Goal: Task Accomplishment & Management: Use online tool/utility

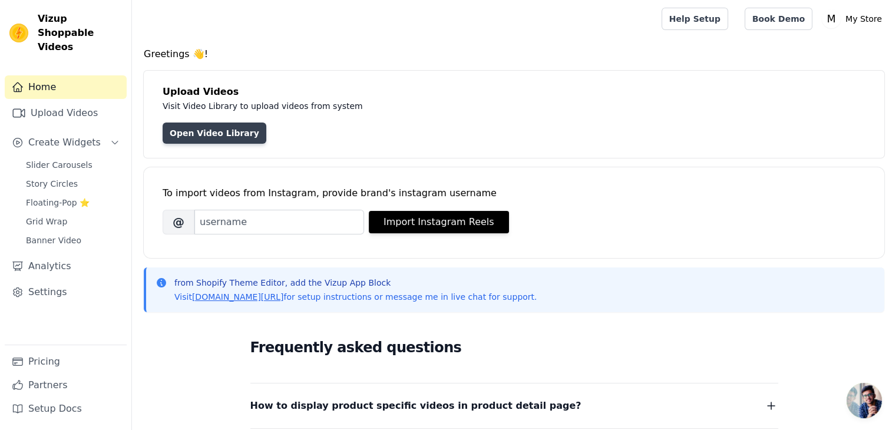
click at [234, 133] on link "Open Video Library" at bounding box center [215, 133] width 104 height 21
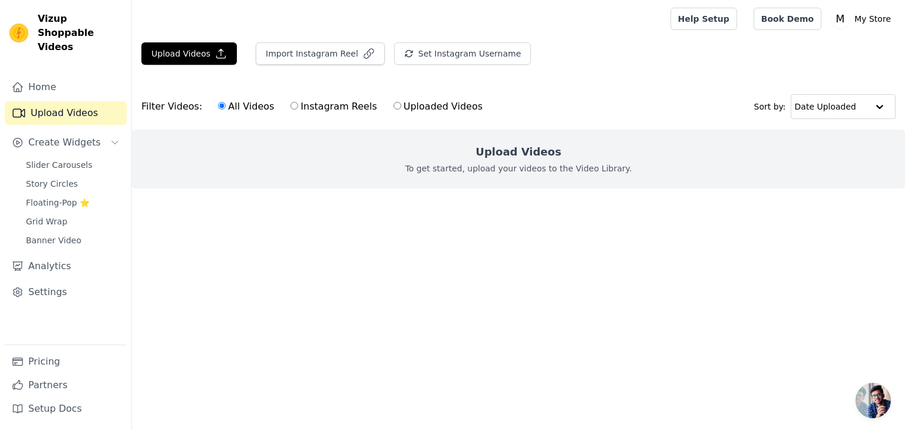
click at [527, 171] on p "To get started, upload your videos to the Video Library." at bounding box center [518, 169] width 227 height 12
click at [198, 52] on button "Upload Videos" at bounding box center [188, 53] width 95 height 22
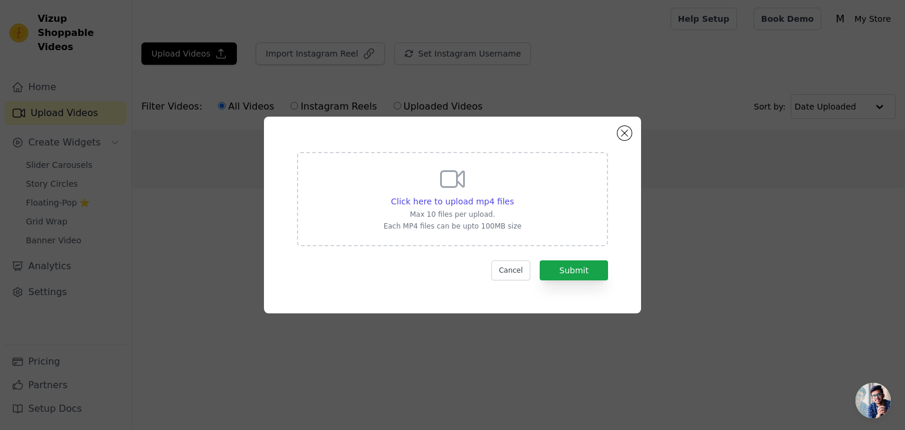
click at [499, 208] on div "Click here to upload mp4 files Max 10 files per upload. Each MP4 files can be u…" at bounding box center [453, 198] width 138 height 66
click at [513, 196] on input "Click here to upload mp4 files Max 10 files per upload. Each MP4 files can be u…" at bounding box center [513, 195] width 1 height 1
type input "C:\fakepath\afromansa reklama 1.mp4"
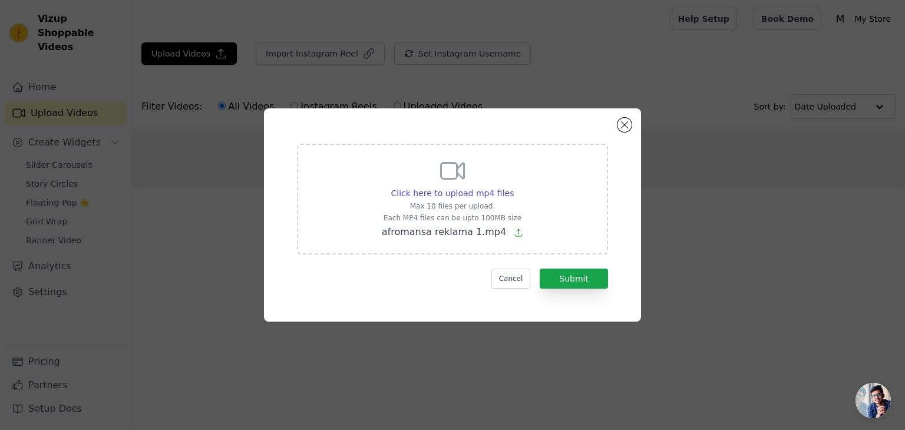
click at [569, 288] on div "Click here to upload mp4 files Max 10 files per upload. Each MP4 files can be u…" at bounding box center [452, 215] width 335 height 171
click at [570, 288] on button "Submit" at bounding box center [574, 279] width 68 height 20
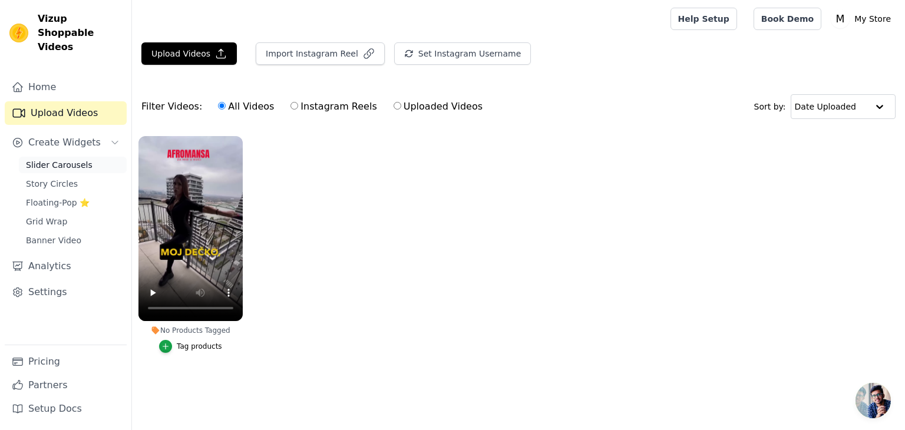
click at [52, 159] on span "Slider Carousels" at bounding box center [59, 165] width 67 height 12
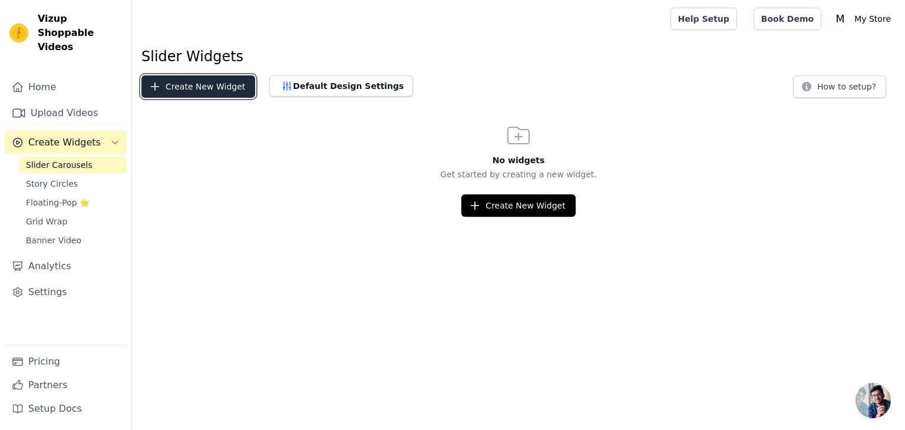
click at [193, 90] on button "Create New Widget" at bounding box center [198, 86] width 114 height 22
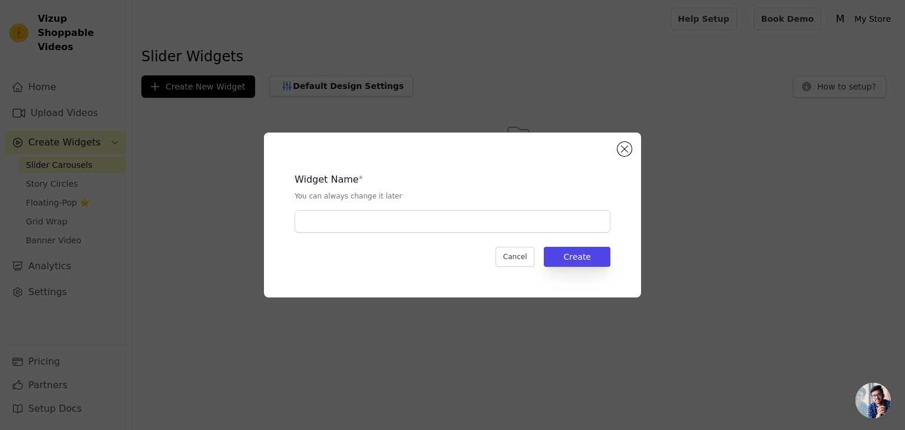
click at [342, 233] on div "Widget Name * You can always change it later Cancel Create" at bounding box center [452, 214] width 339 height 127
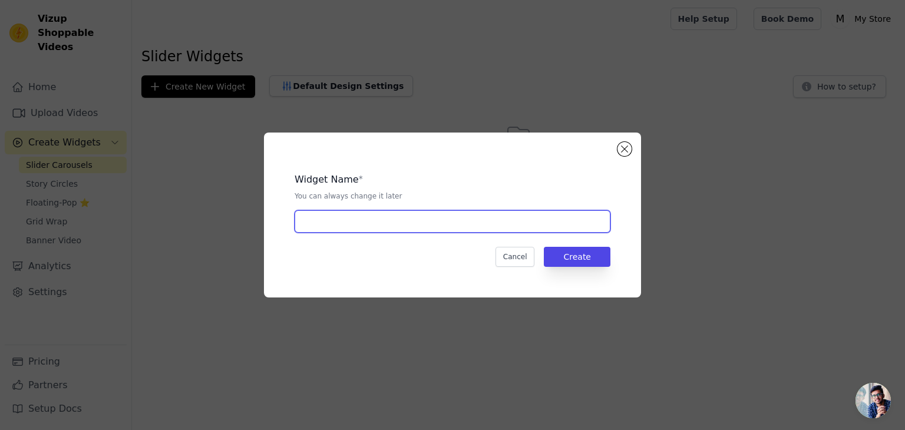
click at [364, 224] on input "text" at bounding box center [453, 221] width 316 height 22
type input "r"
type input "e"
type input "reelovi"
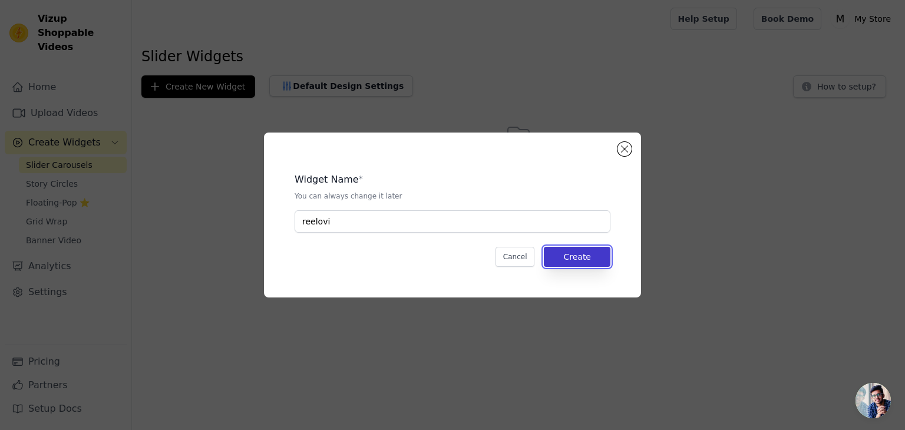
click at [556, 253] on button "Create" at bounding box center [577, 257] width 67 height 20
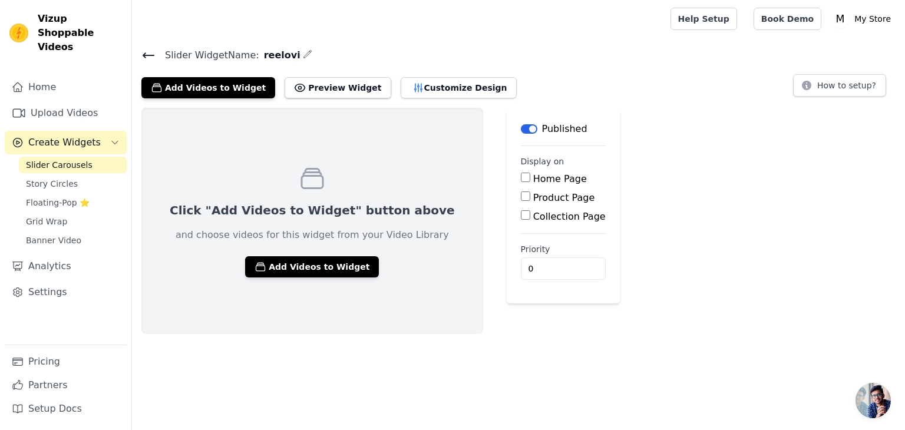
click at [533, 177] on label "Home Page" at bounding box center [560, 178] width 54 height 11
click at [521, 177] on input "Home Page" at bounding box center [525, 177] width 9 height 9
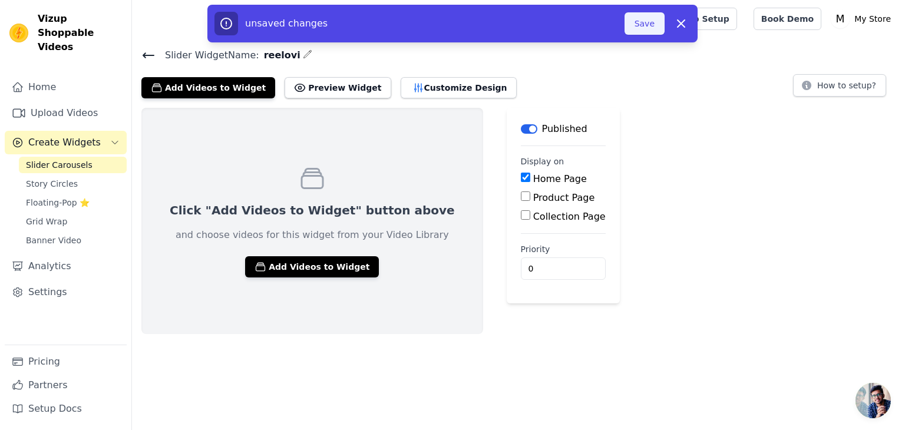
click at [639, 19] on button "Save" at bounding box center [644, 23] width 40 height 22
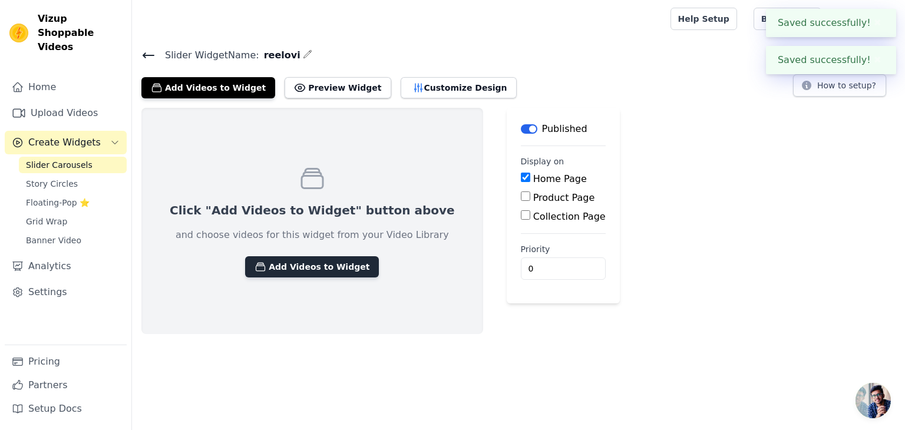
click at [310, 271] on button "Add Videos to Widget" at bounding box center [312, 266] width 134 height 21
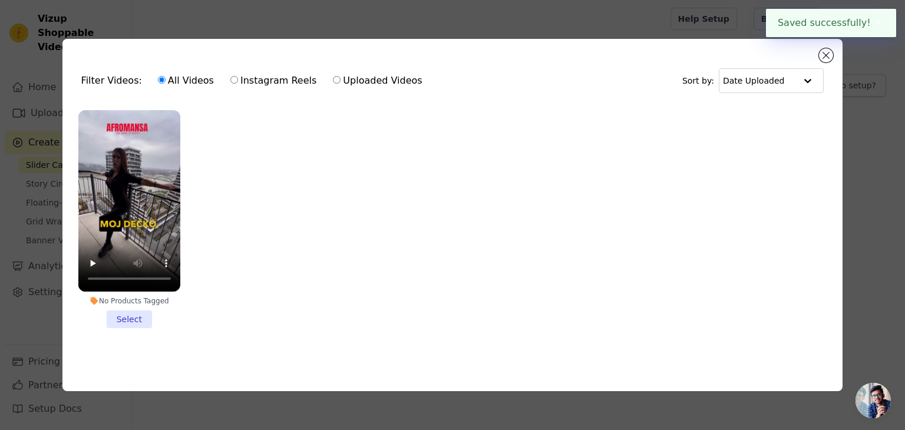
click at [141, 313] on li "No Products Tagged Select" at bounding box center [129, 219] width 102 height 218
click at [0, 0] on input "No Products Tagged Select" at bounding box center [0, 0] width 0 height 0
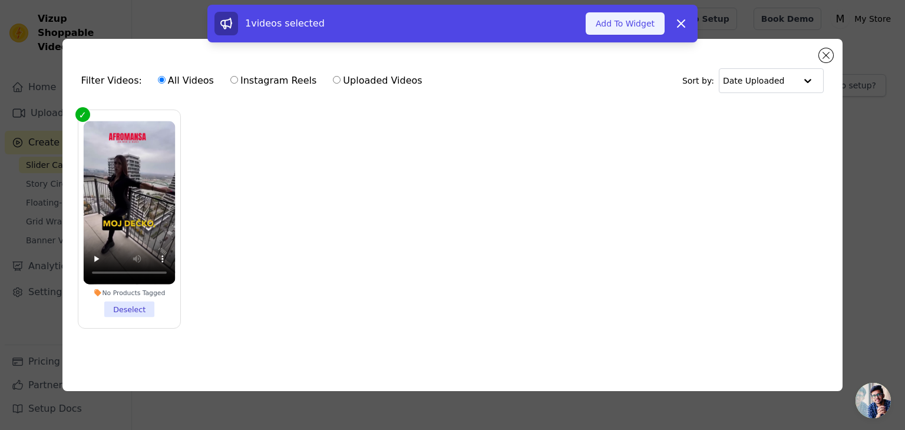
click at [614, 31] on button "Add To Widget" at bounding box center [625, 23] width 79 height 22
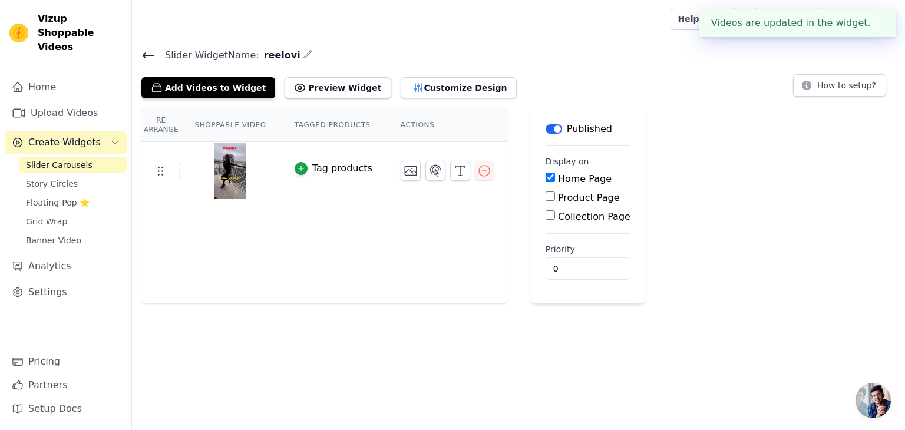
click at [346, 174] on div "Tag products" at bounding box center [342, 168] width 60 height 14
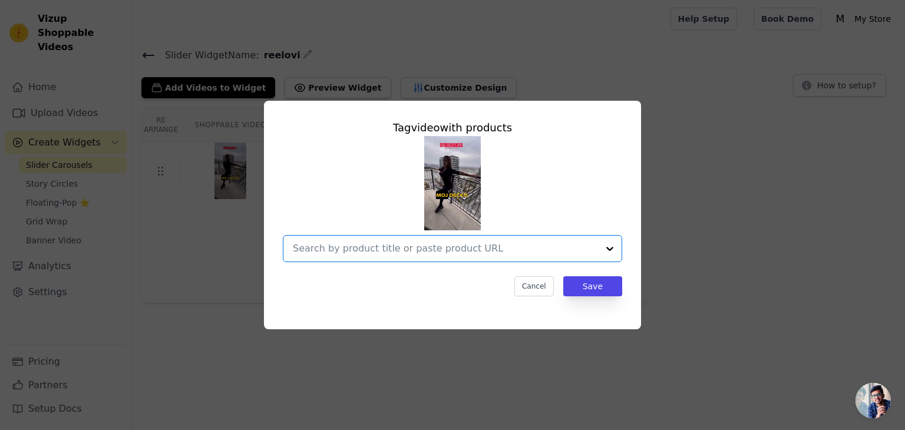
click at [485, 253] on input "text" at bounding box center [445, 249] width 305 height 14
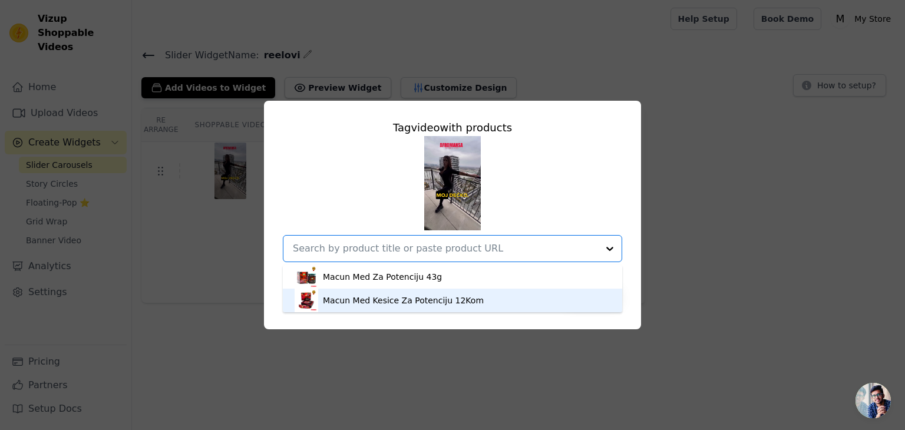
click at [452, 305] on div "Macun Med Kesice Za Potenciju 12Kom" at bounding box center [403, 301] width 161 height 12
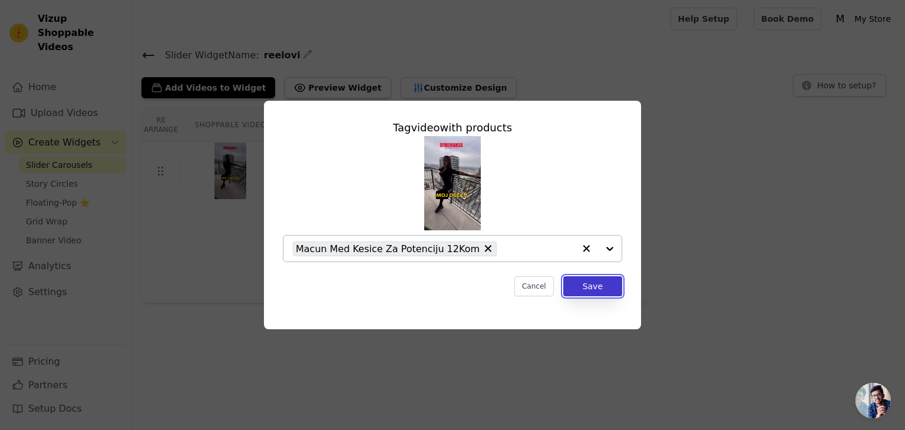
click at [594, 291] on button "Save" at bounding box center [592, 286] width 59 height 20
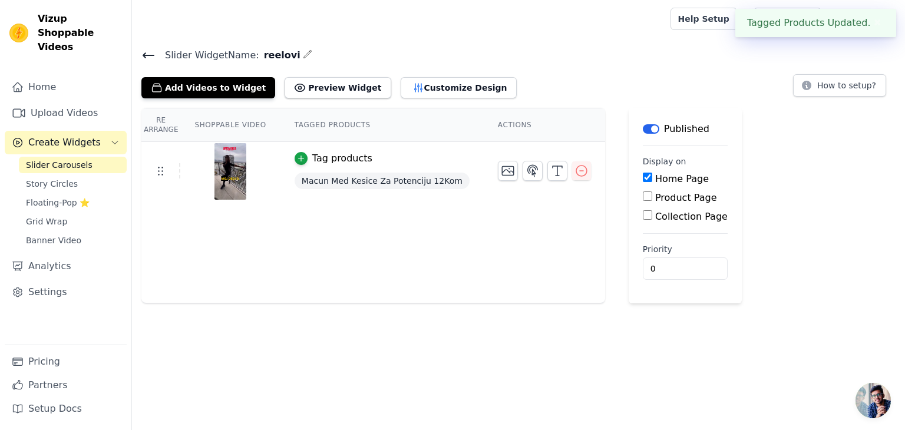
click at [884, 24] on button "✖" at bounding box center [878, 23] width 14 height 14
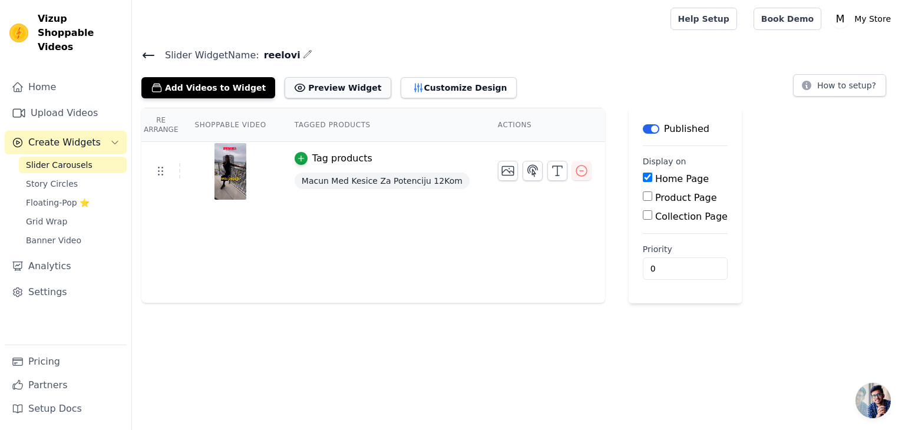
click at [328, 85] on button "Preview Widget" at bounding box center [338, 87] width 106 height 21
click at [655, 181] on label "Home Page" at bounding box center [682, 178] width 54 height 11
click at [643, 181] on input "Home Page" at bounding box center [647, 177] width 9 height 9
checkbox input "false"
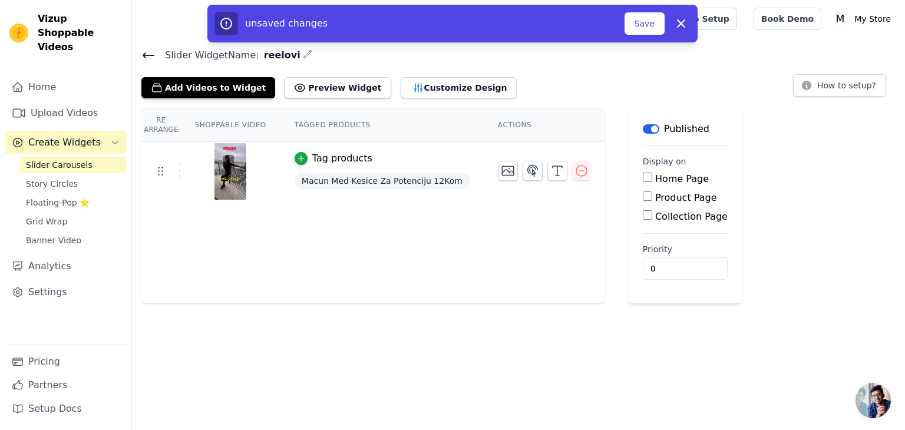
click at [654, 184] on div "Home Page" at bounding box center [685, 179] width 85 height 14
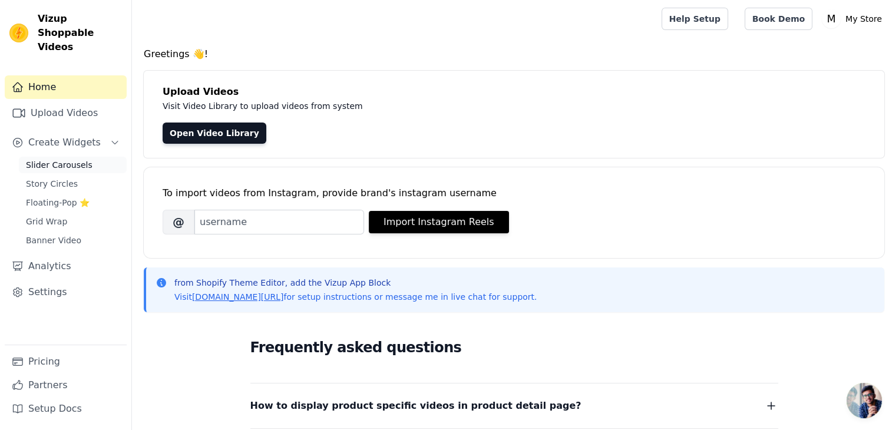
click at [60, 159] on span "Slider Carousels" at bounding box center [59, 165] width 67 height 12
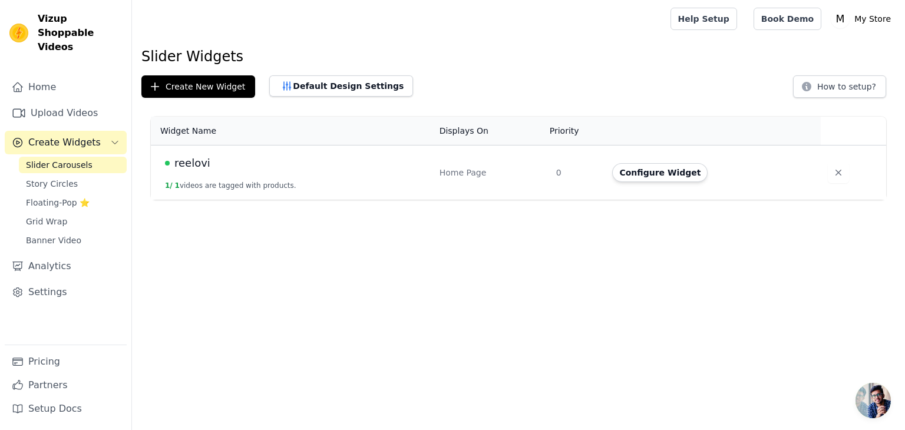
click at [189, 158] on span "reelovi" at bounding box center [192, 163] width 36 height 16
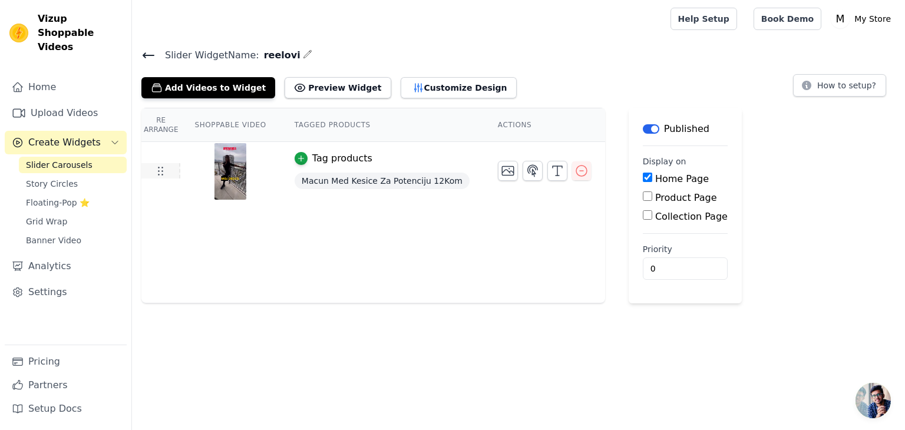
click at [162, 169] on icon at bounding box center [160, 171] width 14 height 14
click at [333, 219] on div "Re Arrange Shoppable Video Tagged Products Actions Tag products Macun Med Kesic…" at bounding box center [373, 206] width 464 height 196
click at [401, 89] on button "Customize Design" at bounding box center [459, 87] width 116 height 21
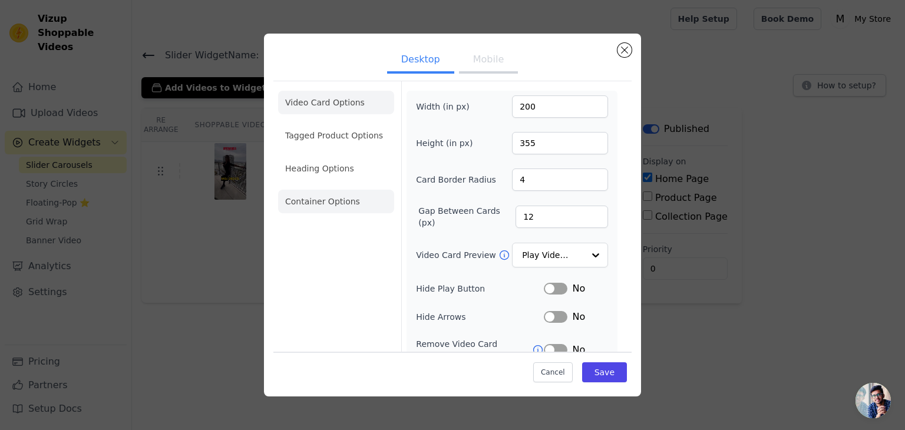
click at [371, 194] on li "Container Options" at bounding box center [336, 202] width 116 height 24
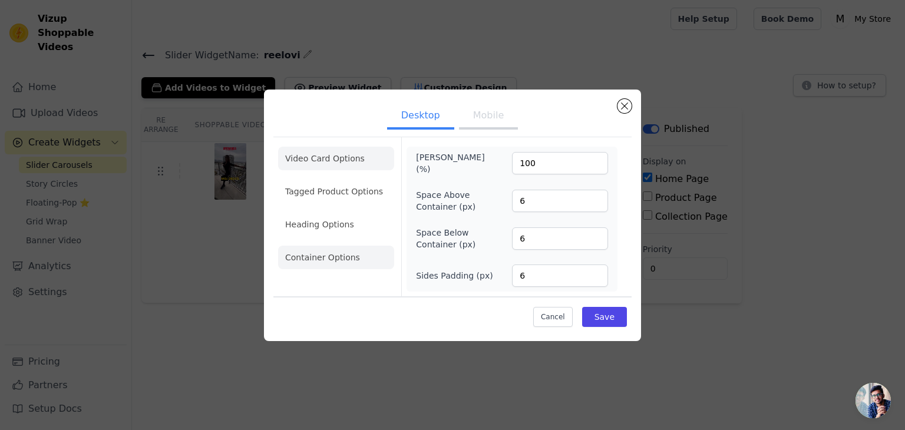
click at [355, 180] on li "Video Card Options" at bounding box center [336, 192] width 116 height 24
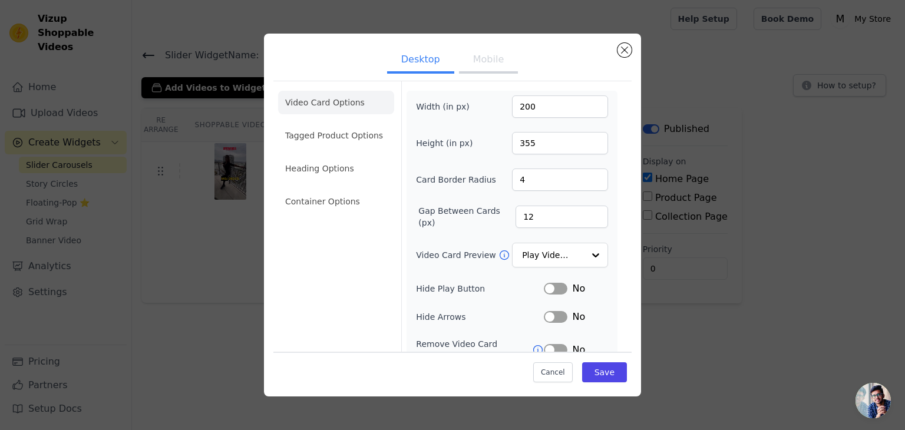
click at [495, 57] on button "Mobile" at bounding box center [488, 61] width 59 height 26
click at [536, 101] on input "200" at bounding box center [560, 106] width 96 height 22
type input "20"
click at [540, 138] on input "355" at bounding box center [560, 143] width 96 height 22
type input "35"
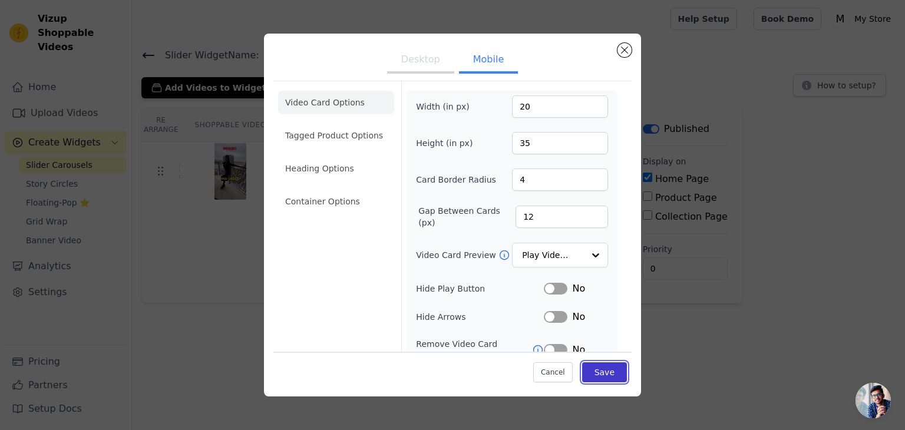
click at [599, 373] on button "Save" at bounding box center [604, 372] width 45 height 20
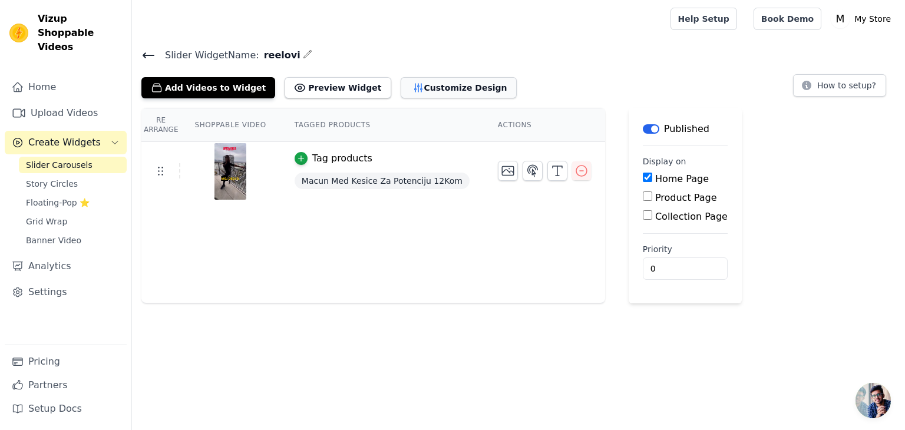
click at [417, 84] on button "Customize Design" at bounding box center [459, 87] width 116 height 21
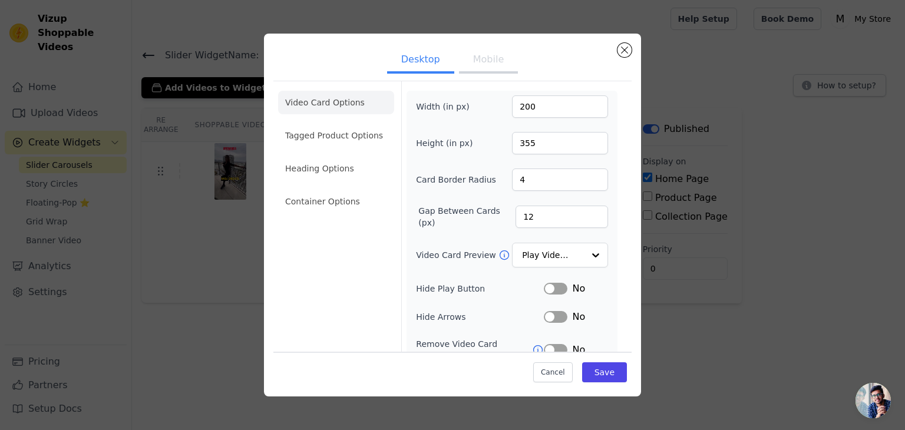
click at [482, 69] on button "Mobile" at bounding box center [488, 61] width 59 height 26
click at [526, 107] on input "20" at bounding box center [560, 106] width 96 height 22
type input "200"
click at [524, 135] on input "35" at bounding box center [560, 143] width 96 height 22
type input "160"
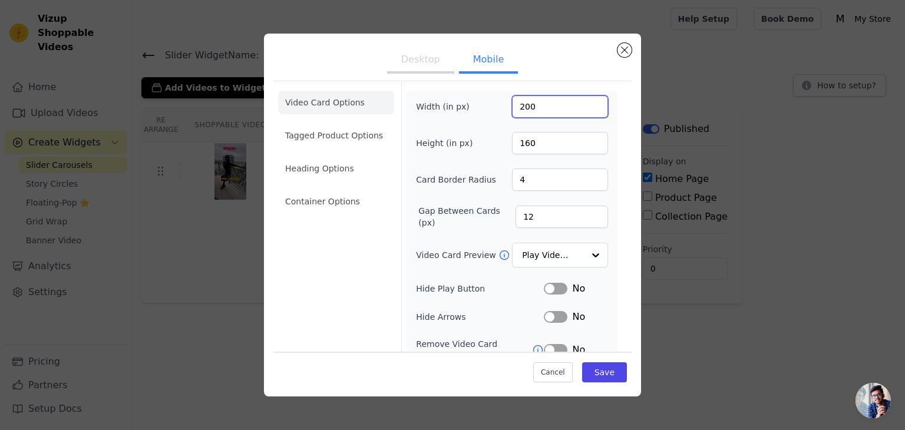
click at [527, 113] on input "200" at bounding box center [560, 106] width 96 height 22
type input "90"
click at [604, 375] on button "Save" at bounding box center [604, 372] width 45 height 20
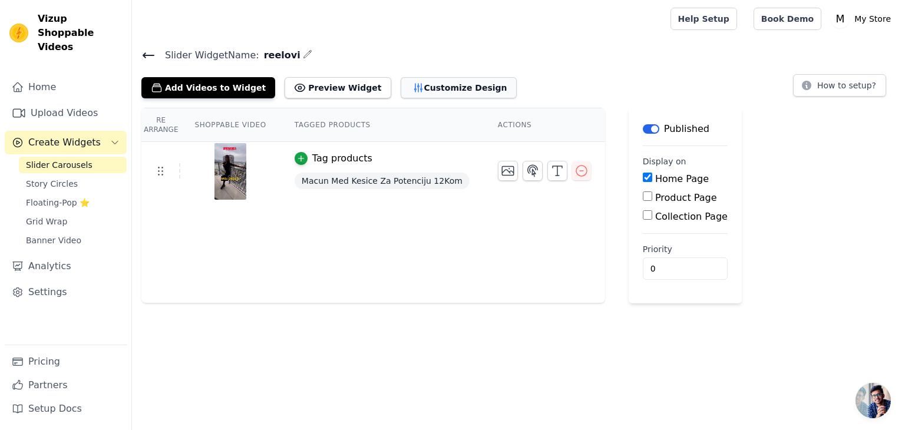
click at [453, 82] on button "Customize Design" at bounding box center [459, 87] width 116 height 21
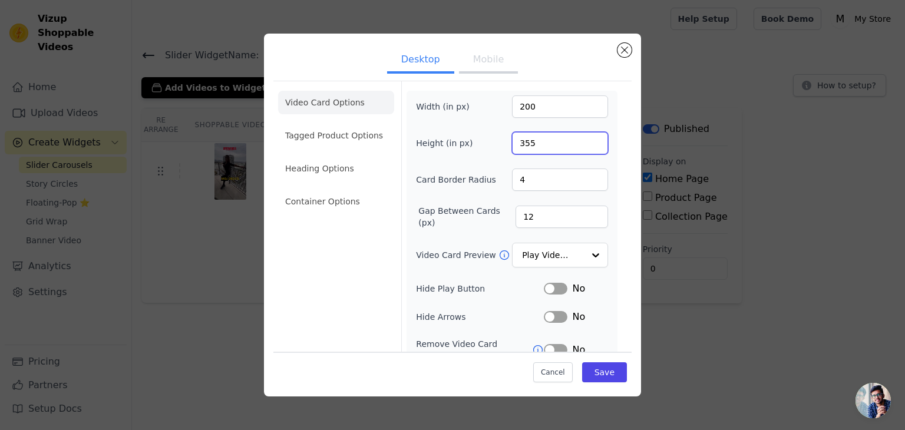
click at [536, 138] on input "355" at bounding box center [560, 143] width 96 height 22
click at [481, 48] on button "Mobile" at bounding box center [488, 61] width 59 height 26
click at [549, 146] on input "160" at bounding box center [560, 143] width 96 height 22
type input "250"
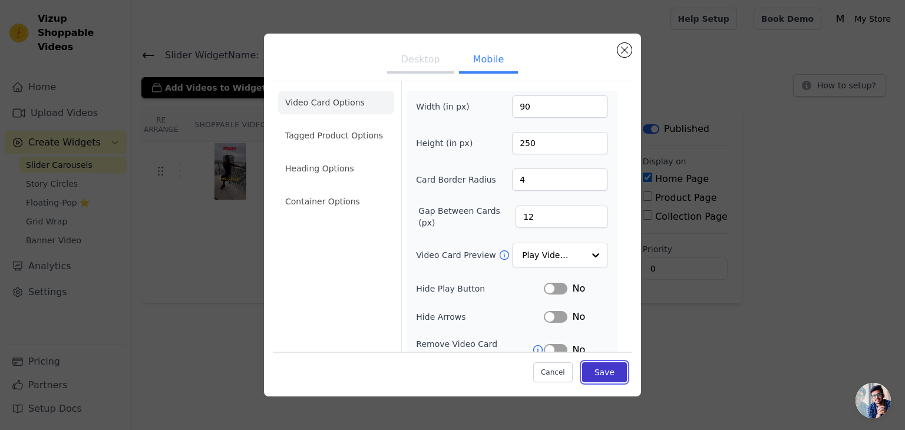
click at [582, 363] on button "Save" at bounding box center [604, 372] width 45 height 20
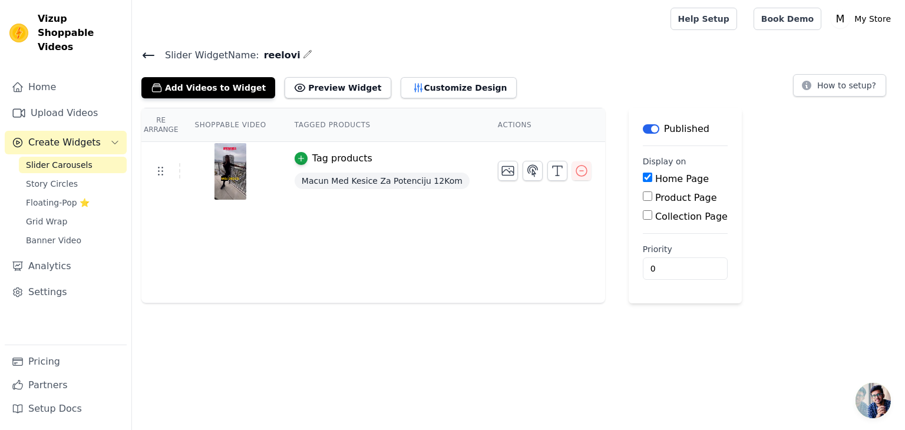
click at [431, 67] on div "Slider Widget Name: reelovi Add Videos to Widget Preview Widget Customize Desig…" at bounding box center [518, 72] width 773 height 51
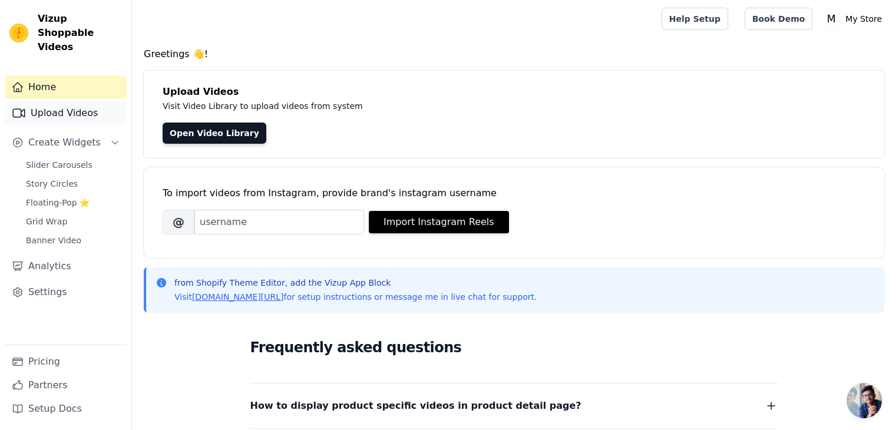
click at [78, 101] on link "Upload Videos" at bounding box center [66, 113] width 122 height 24
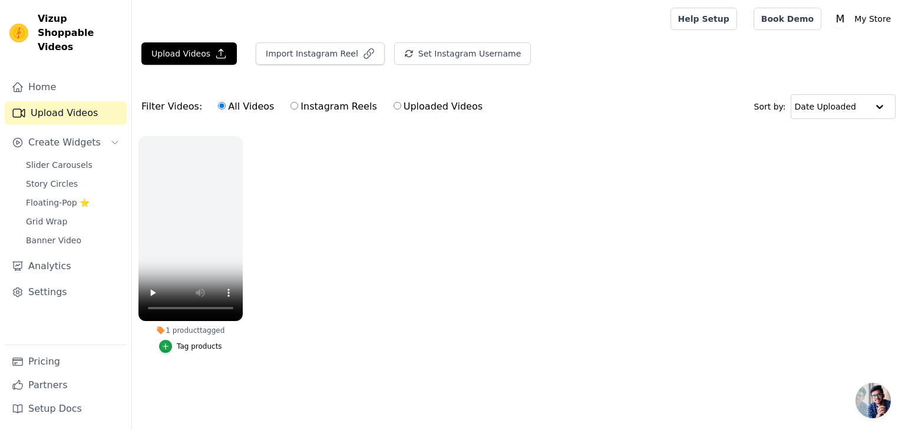
click at [330, 150] on ul "1 product tagged Tag products" at bounding box center [518, 256] width 773 height 253
click at [217, 55] on icon "button" at bounding box center [221, 54] width 12 height 12
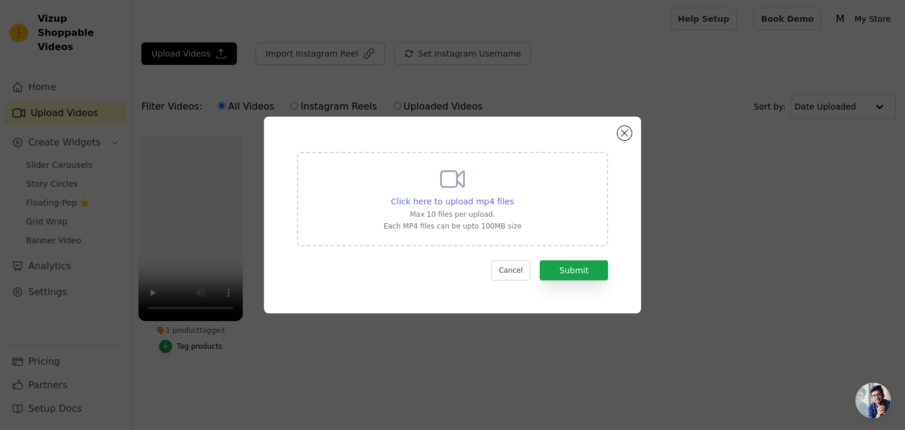
click at [474, 198] on span "Click here to upload mp4 files" at bounding box center [452, 201] width 123 height 9
click at [513, 196] on input "Click here to upload mp4 files Max 10 files per upload. Each MP4 files can be u…" at bounding box center [513, 195] width 1 height 1
type input "C:\fakepath\Turski Med Macun - Stoji prav ko oficir!.mp4"
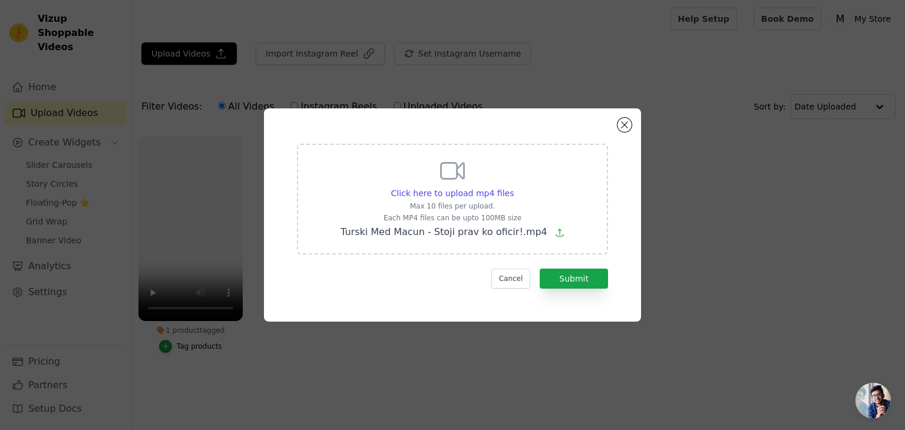
click at [592, 267] on form "Click here to upload mp4 files Max 10 files per upload. Each MP4 files can be u…" at bounding box center [452, 216] width 311 height 145
click at [593, 271] on button "Submit" at bounding box center [574, 279] width 68 height 20
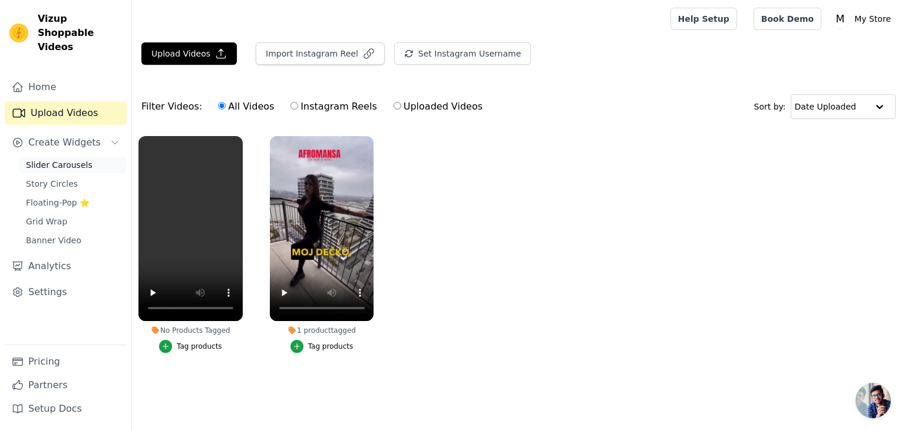
click at [72, 159] on span "Slider Carousels" at bounding box center [59, 165] width 67 height 12
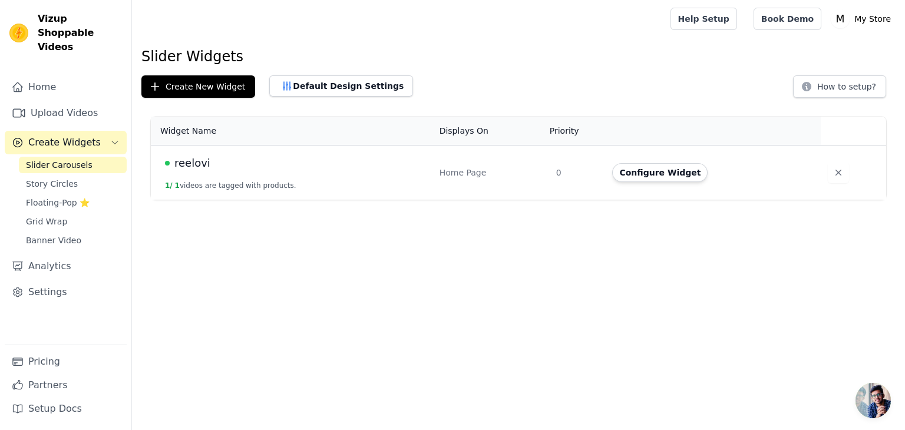
click at [237, 168] on div "reelovi" at bounding box center [295, 163] width 260 height 16
click at [183, 162] on span "reelovi" at bounding box center [192, 163] width 36 height 16
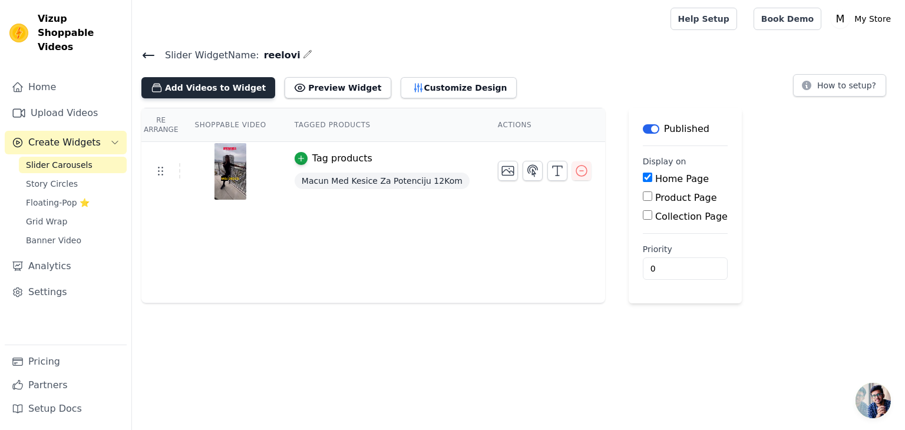
click at [226, 94] on button "Add Videos to Widget" at bounding box center [208, 87] width 134 height 21
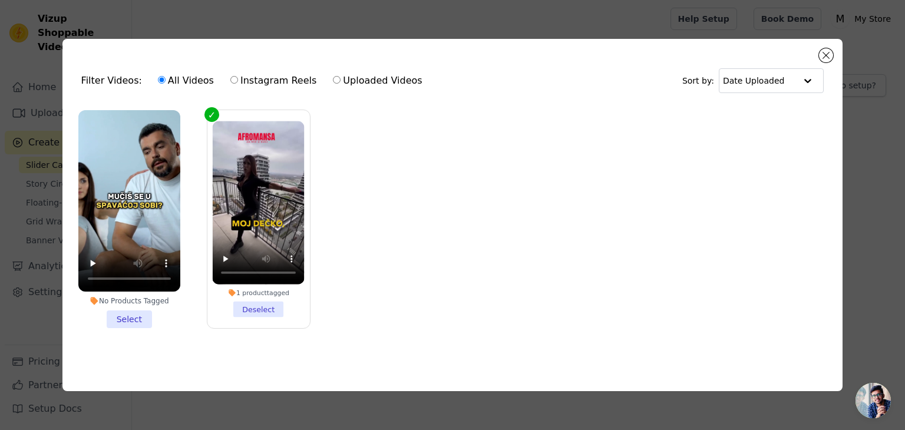
click at [130, 320] on li "No Products Tagged Select" at bounding box center [129, 219] width 102 height 218
click at [0, 0] on input "No Products Tagged Select" at bounding box center [0, 0] width 0 height 0
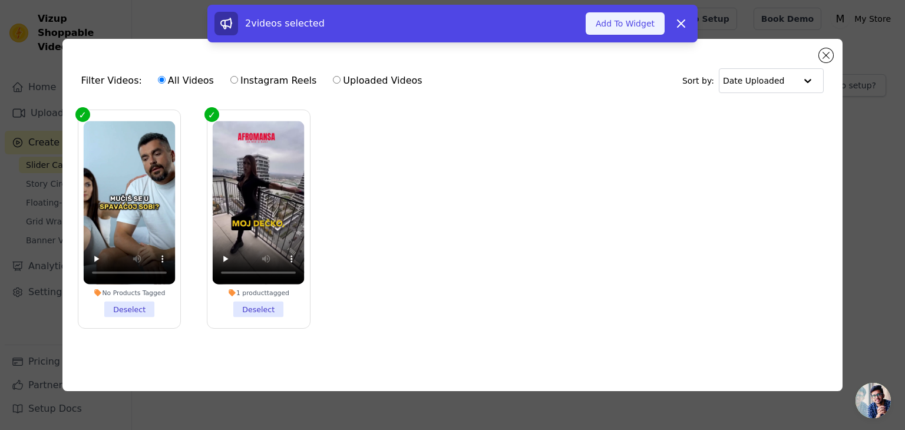
click at [634, 27] on button "Add To Widget" at bounding box center [625, 23] width 79 height 22
